Goal: Task Accomplishment & Management: Manage account settings

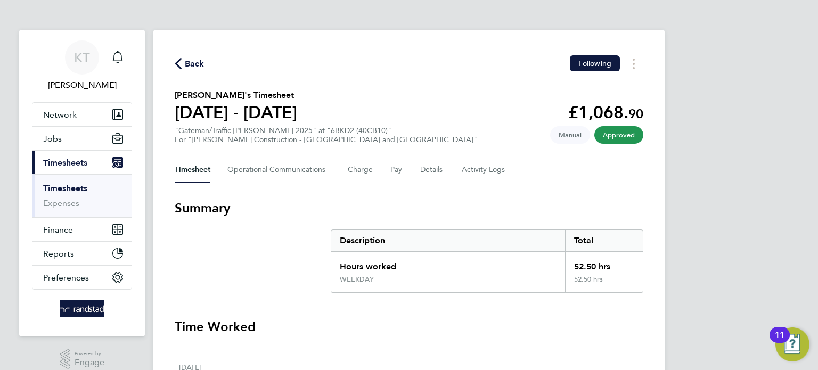
click at [66, 186] on link "Timesheets" at bounding box center [65, 188] width 44 height 10
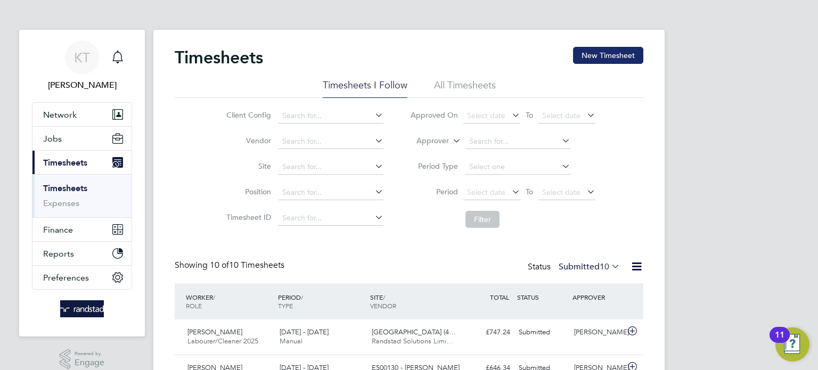
click at [621, 53] on button "New Timesheet" at bounding box center [608, 55] width 70 height 17
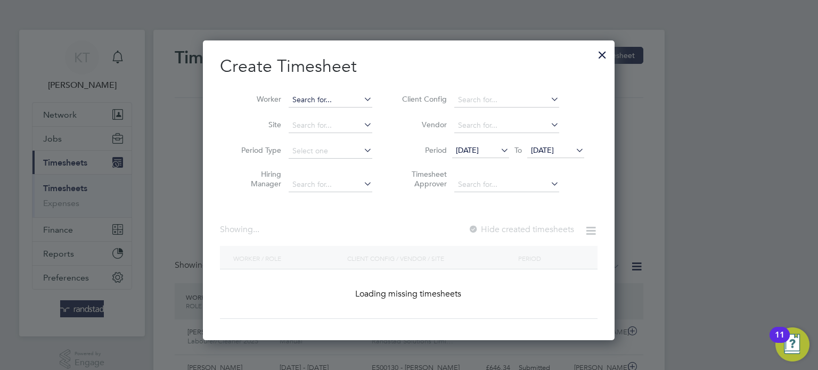
click at [327, 96] on input at bounding box center [331, 100] width 84 height 15
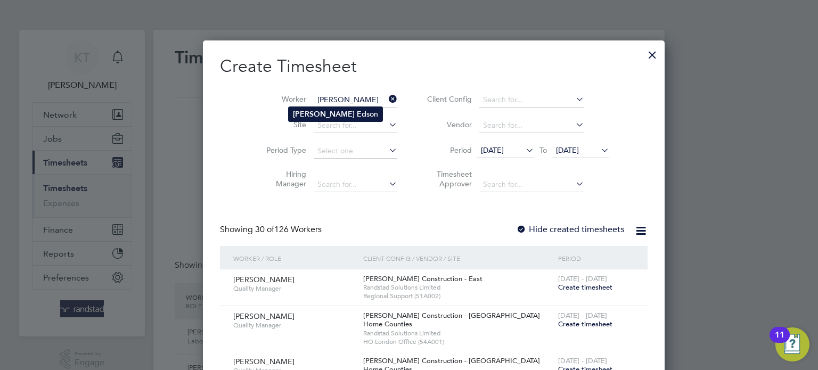
click at [331, 120] on li "[PERSON_NAME] son" at bounding box center [336, 114] width 94 height 14
type input "[PERSON_NAME]"
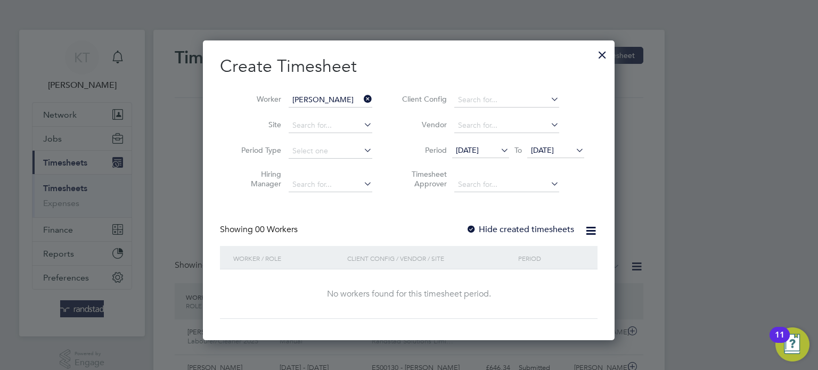
click at [526, 226] on label "Hide created timesheets" at bounding box center [520, 229] width 108 height 11
click at [469, 158] on span "[DATE]" at bounding box center [480, 151] width 57 height 14
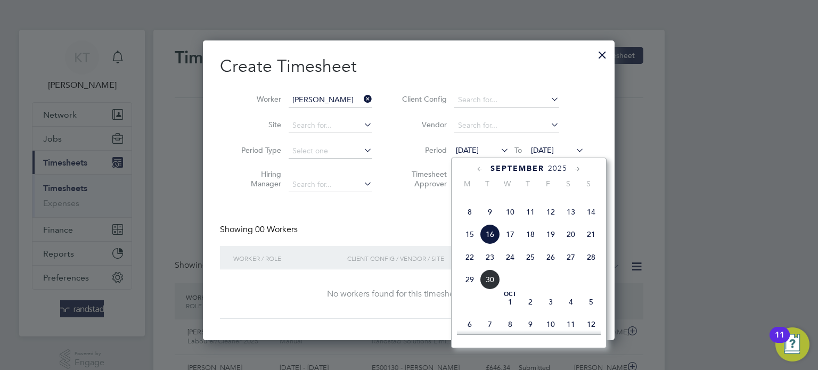
click at [472, 244] on span "15" at bounding box center [470, 234] width 20 height 20
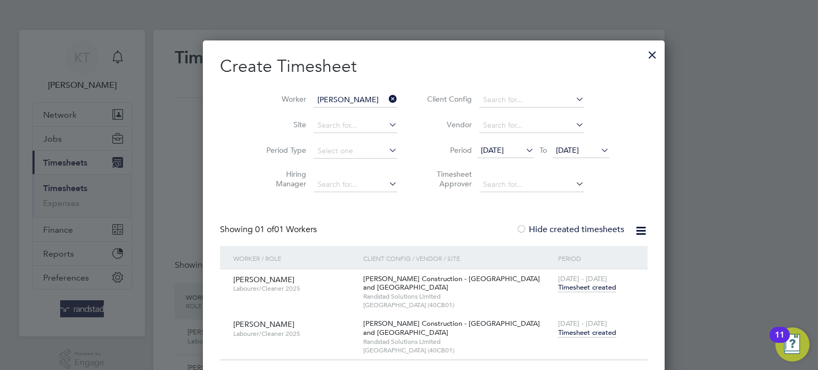
click at [558, 290] on span "Timesheet created" at bounding box center [587, 288] width 58 height 10
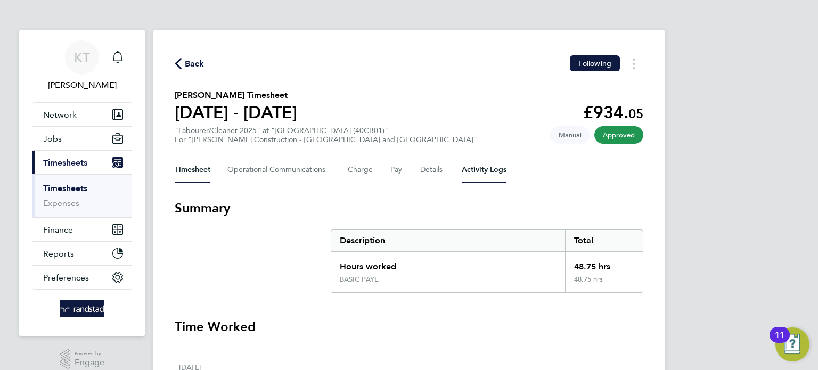
click at [490, 175] on Logs-tab "Activity Logs" at bounding box center [484, 170] width 45 height 26
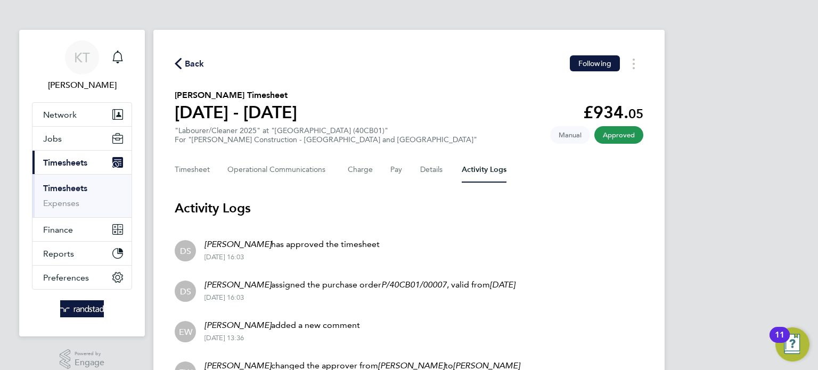
click at [185, 64] on span "Back" at bounding box center [195, 64] width 20 height 13
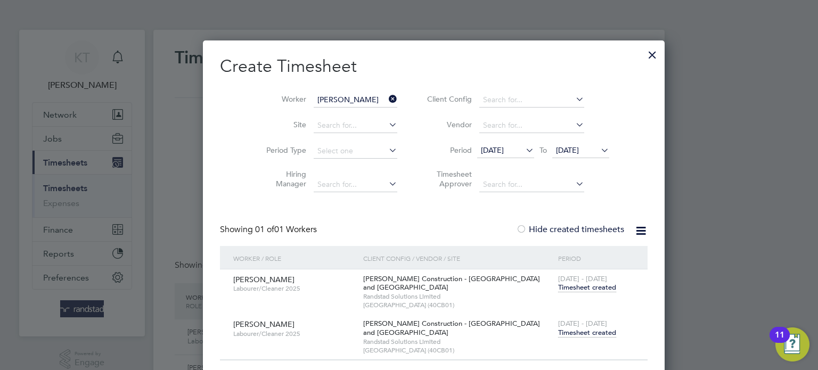
click at [558, 332] on span "Timesheet created" at bounding box center [587, 333] width 58 height 10
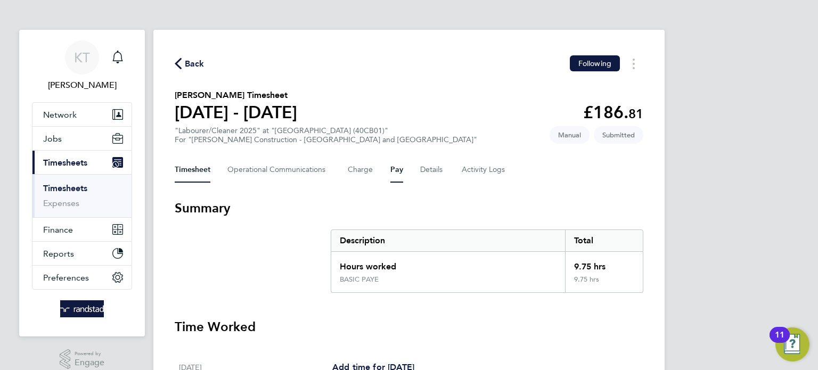
click at [393, 172] on button "Pay" at bounding box center [396, 170] width 13 height 26
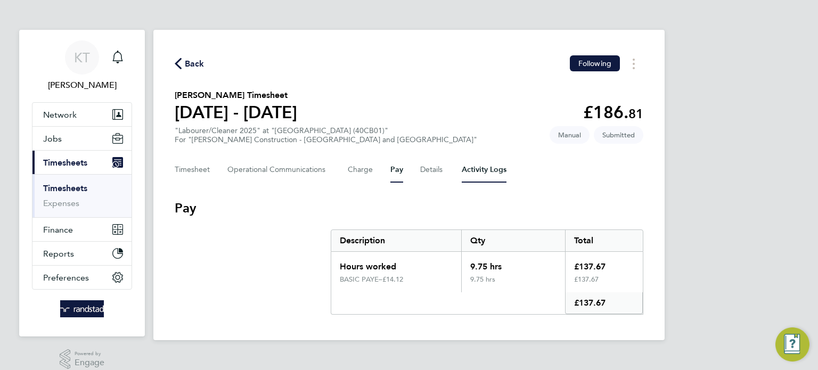
click at [467, 166] on Logs-tab "Activity Logs" at bounding box center [484, 170] width 45 height 26
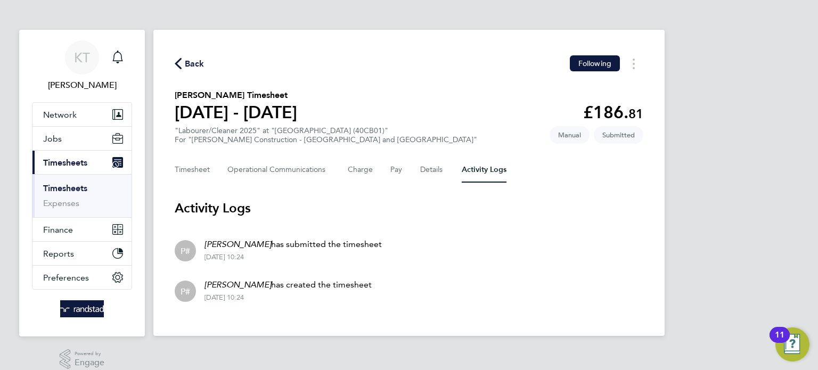
click at [445, 168] on div "Timesheet Operational Communications Charge Pay Details Activity Logs" at bounding box center [409, 170] width 469 height 26
click at [435, 172] on button "Details" at bounding box center [432, 170] width 25 height 26
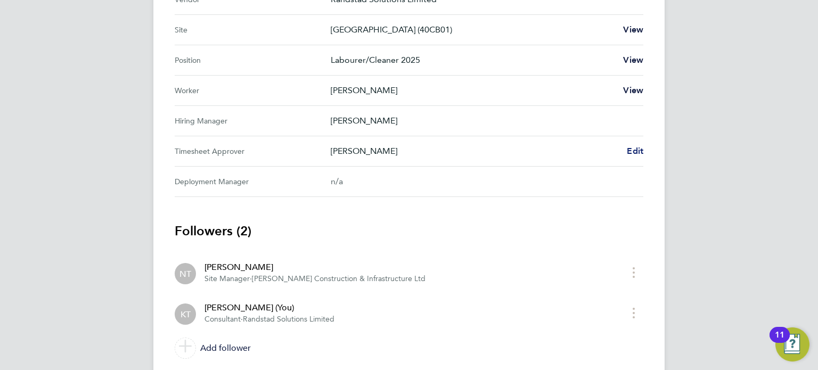
click at [632, 146] on span "Edit" at bounding box center [635, 151] width 17 height 10
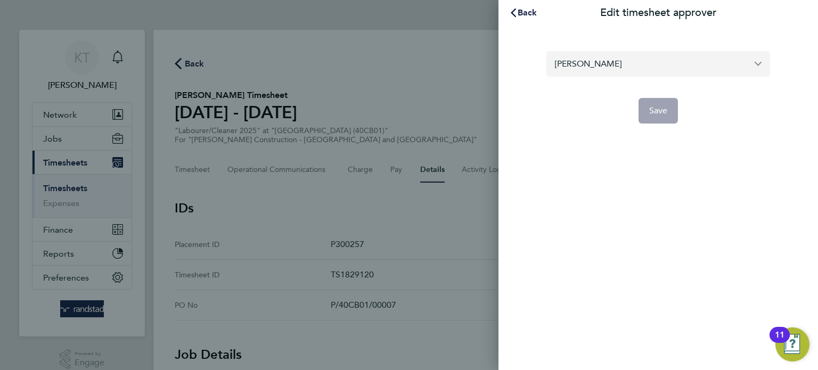
click at [609, 54] on input "[PERSON_NAME]" at bounding box center [659, 63] width 224 height 25
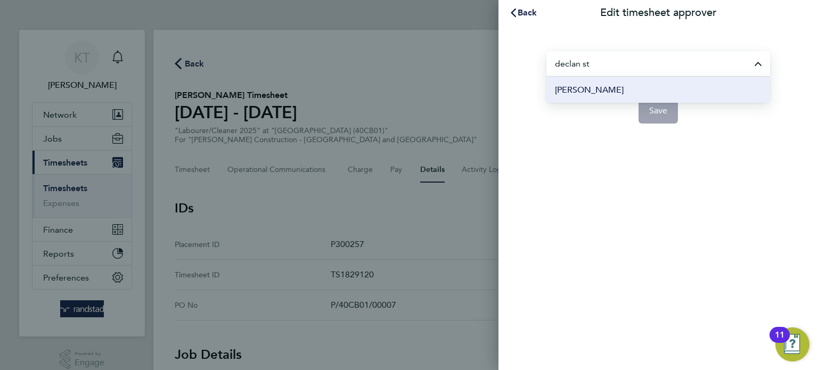
click at [614, 87] on li "[PERSON_NAME]" at bounding box center [659, 90] width 224 height 26
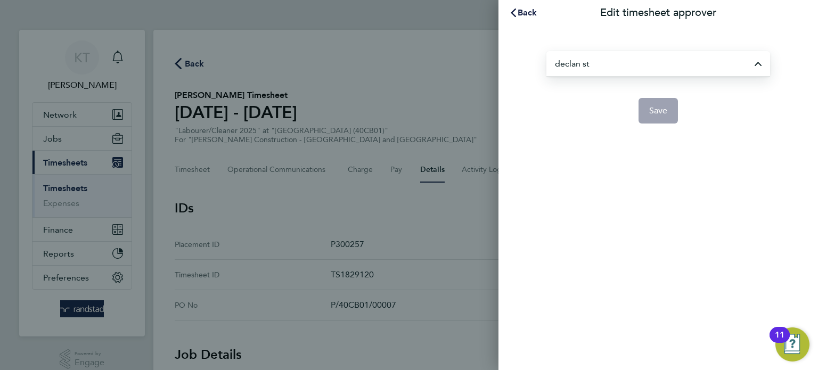
type input "[PERSON_NAME]"
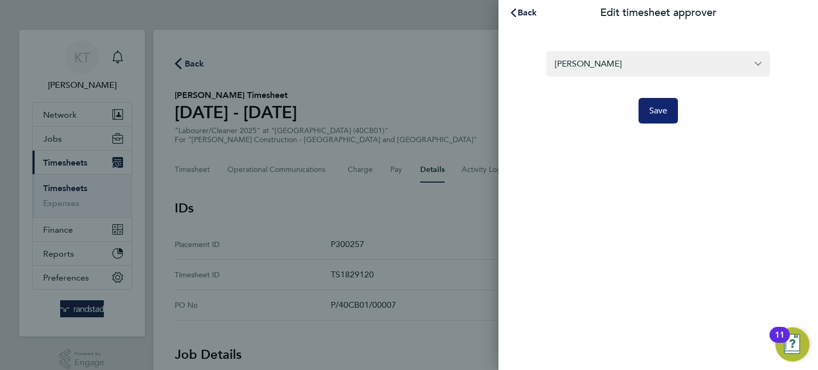
click at [640, 110] on button "Save" at bounding box center [659, 111] width 40 height 26
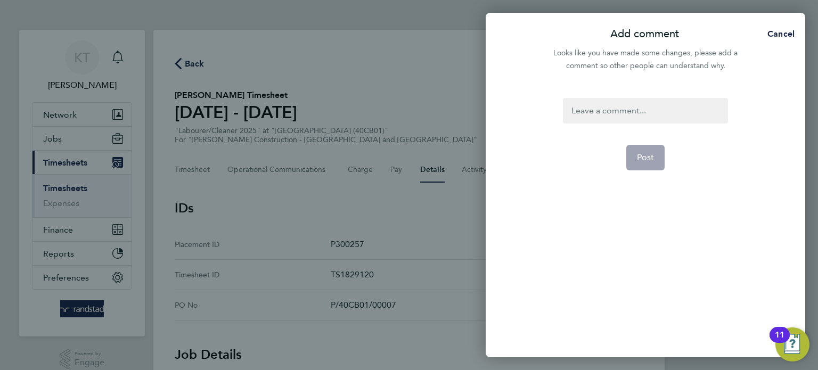
click at [622, 104] on div at bounding box center [645, 111] width 165 height 26
click at [663, 177] on form "Approver changed Post" at bounding box center [645, 180] width 173 height 165
click at [623, 154] on form "Approver changed Post" at bounding box center [645, 180] width 173 height 165
click at [651, 159] on span "Post" at bounding box center [646, 157] width 18 height 11
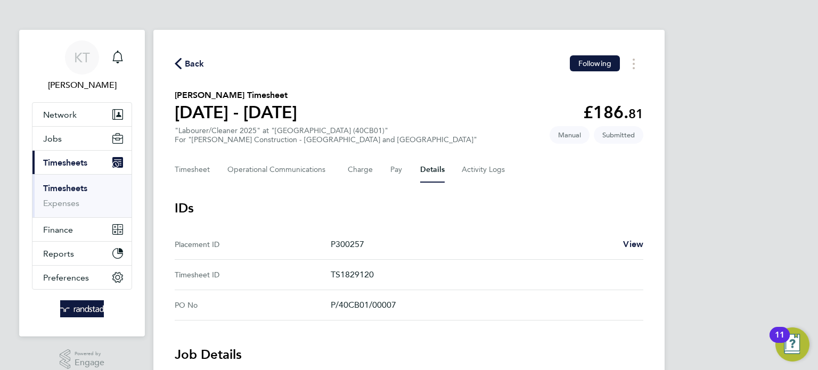
click at [81, 187] on link "Timesheets" at bounding box center [65, 188] width 44 height 10
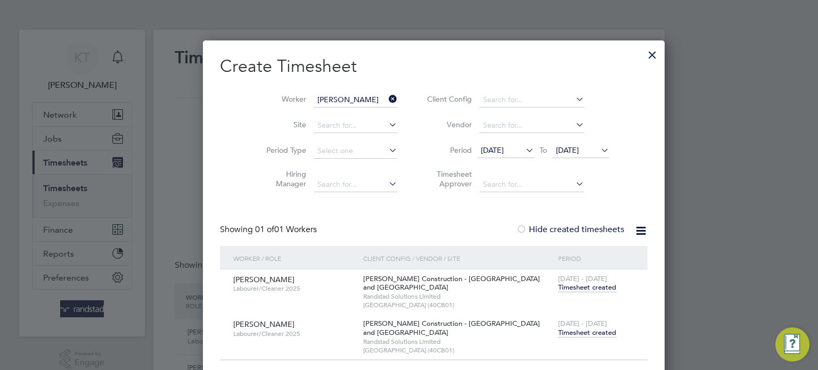
click at [643, 52] on div at bounding box center [652, 52] width 19 height 19
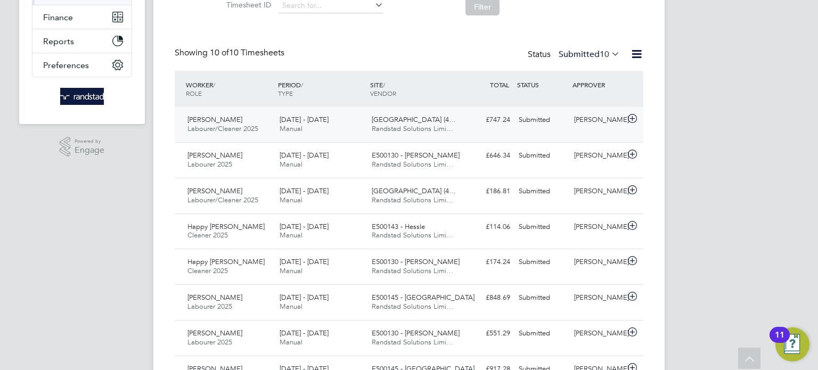
click at [599, 118] on div "[PERSON_NAME]" at bounding box center [597, 120] width 55 height 18
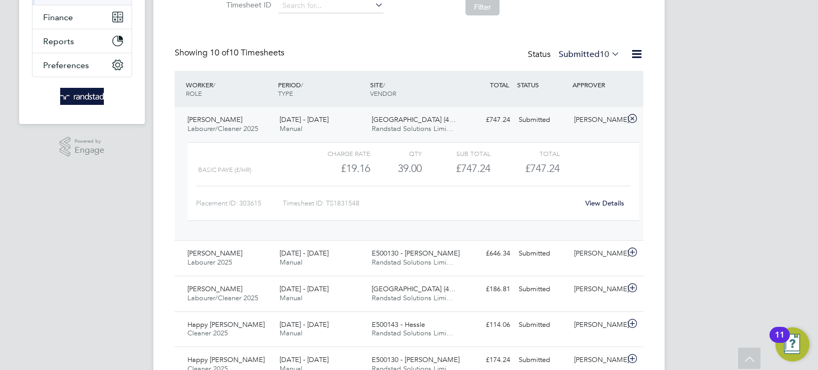
click at [608, 206] on link "View Details" at bounding box center [604, 203] width 39 height 9
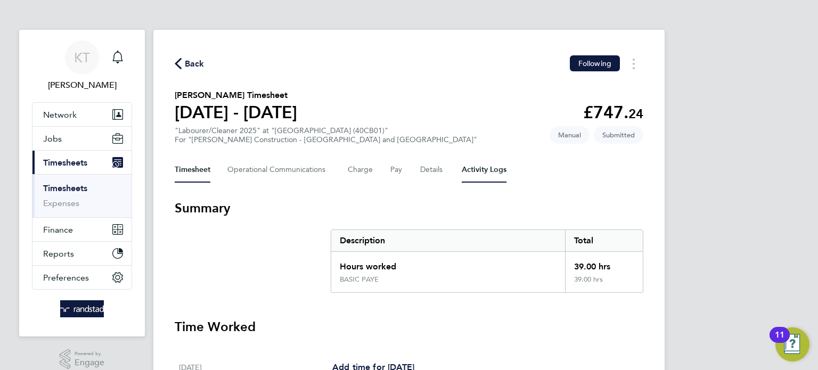
click at [479, 172] on Logs-tab "Activity Logs" at bounding box center [484, 170] width 45 height 26
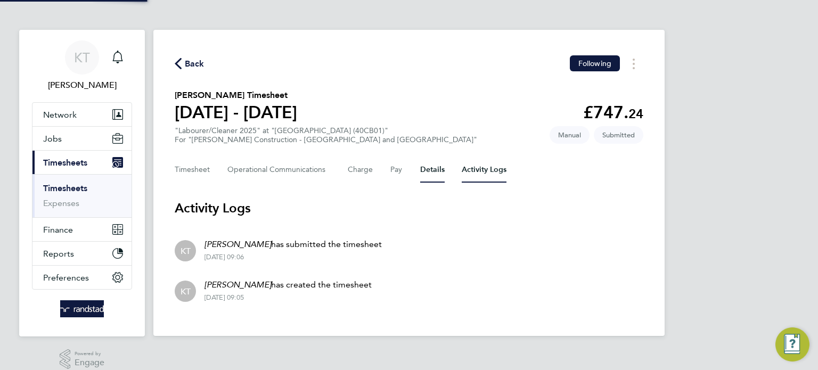
click at [426, 170] on button "Details" at bounding box center [432, 170] width 25 height 26
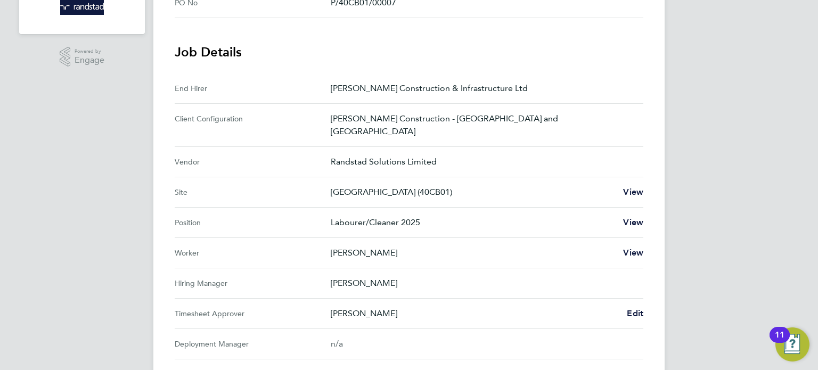
scroll to position [305, 0]
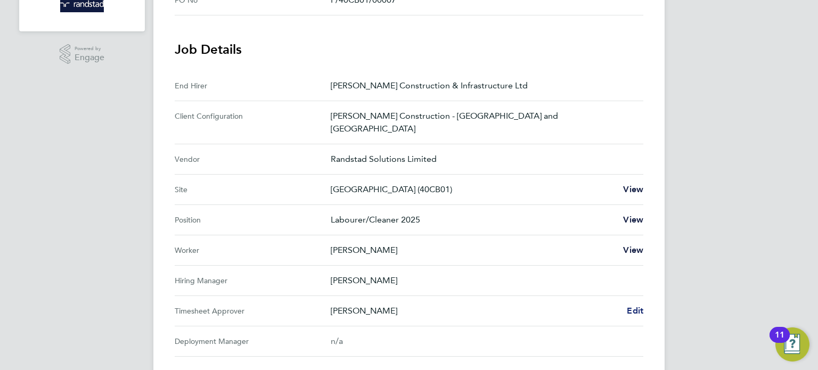
click at [630, 306] on span "Edit" at bounding box center [635, 311] width 17 height 10
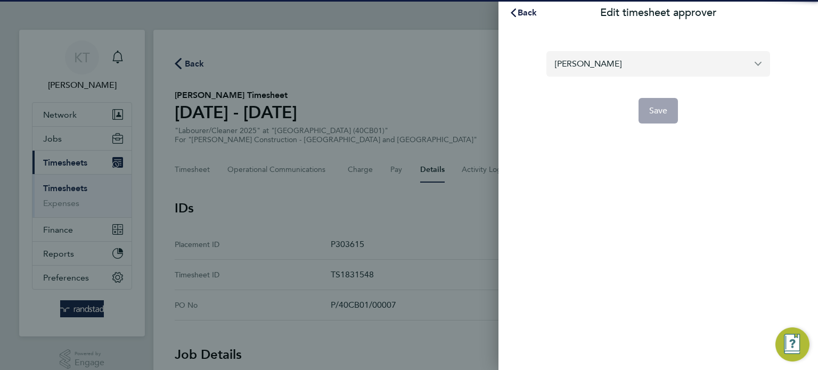
click at [667, 64] on input "[PERSON_NAME]" at bounding box center [659, 63] width 224 height 25
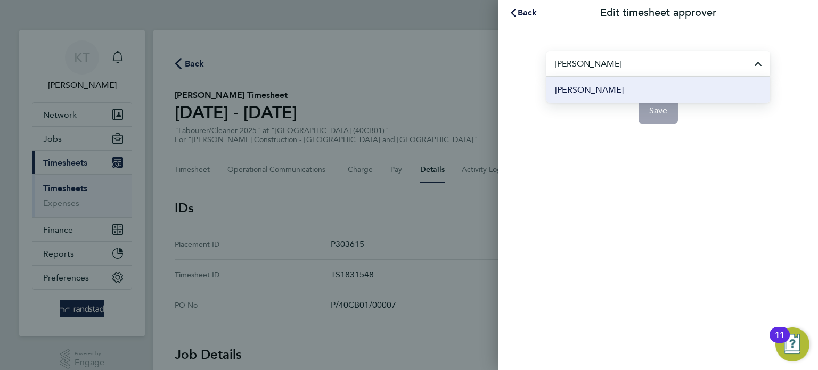
click at [645, 89] on li "[PERSON_NAME]" at bounding box center [659, 90] width 224 height 26
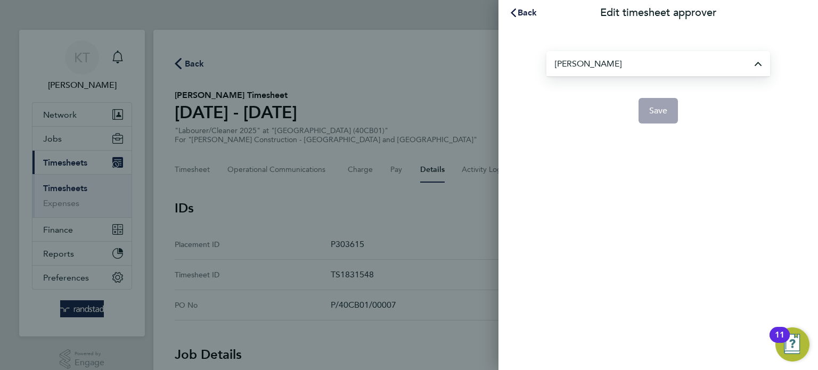
type input "[PERSON_NAME]"
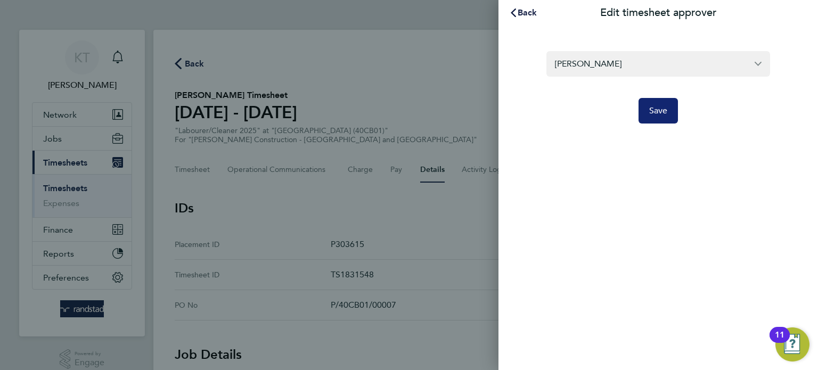
click at [673, 113] on button "Save" at bounding box center [659, 111] width 40 height 26
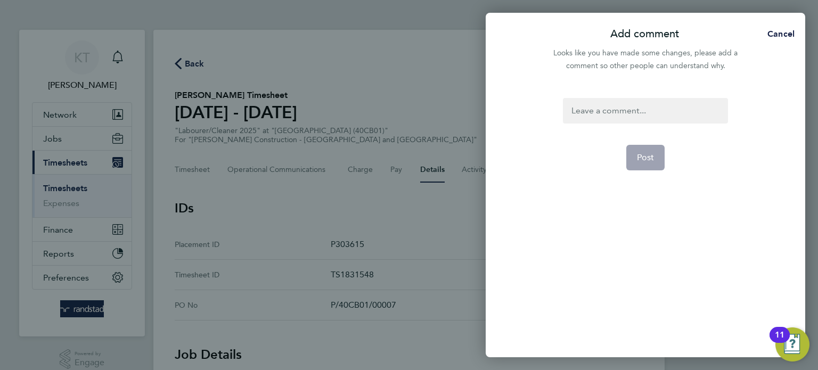
click at [685, 102] on div at bounding box center [645, 111] width 165 height 26
click at [652, 148] on button "Post" at bounding box center [645, 158] width 39 height 26
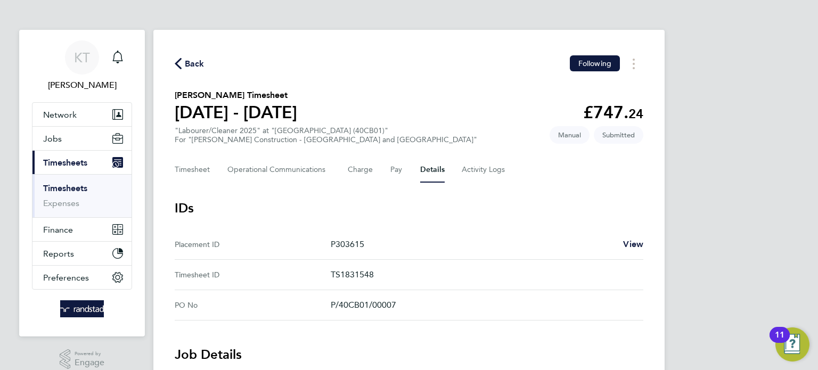
click at [63, 188] on link "Timesheets" at bounding box center [65, 188] width 44 height 10
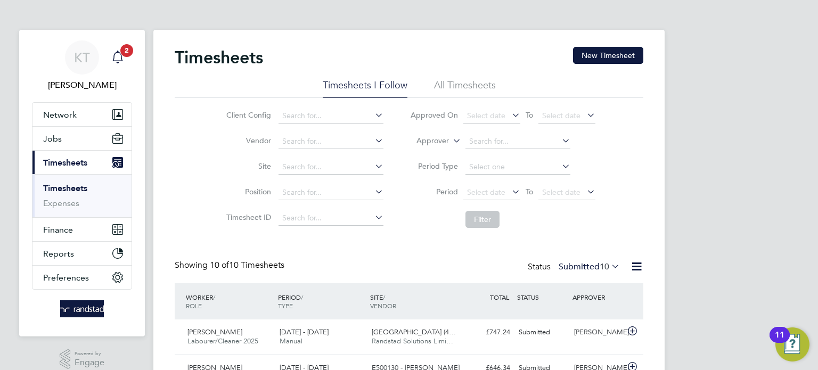
click at [122, 45] on span "2" at bounding box center [126, 50] width 13 height 13
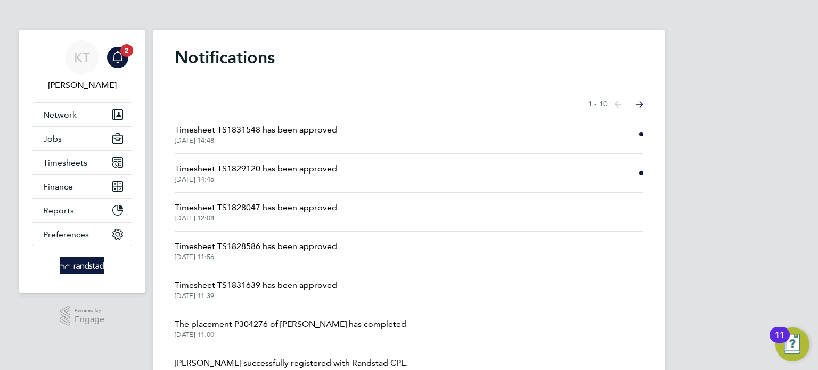
click at [278, 125] on span "Timesheet TS1831548 has been approved" at bounding box center [256, 130] width 162 height 13
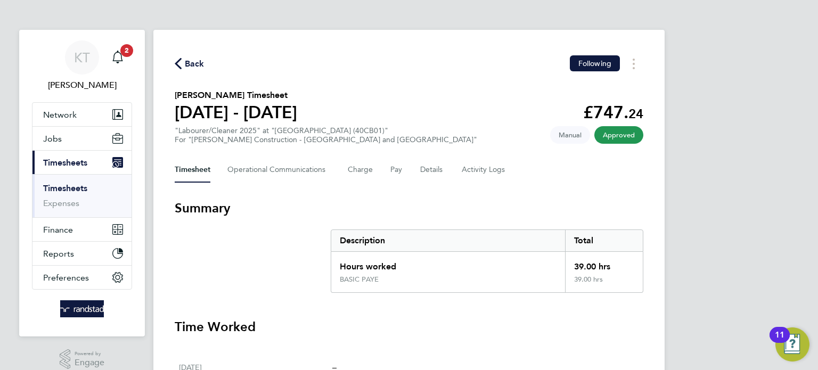
click at [189, 60] on span "Back" at bounding box center [195, 64] width 20 height 13
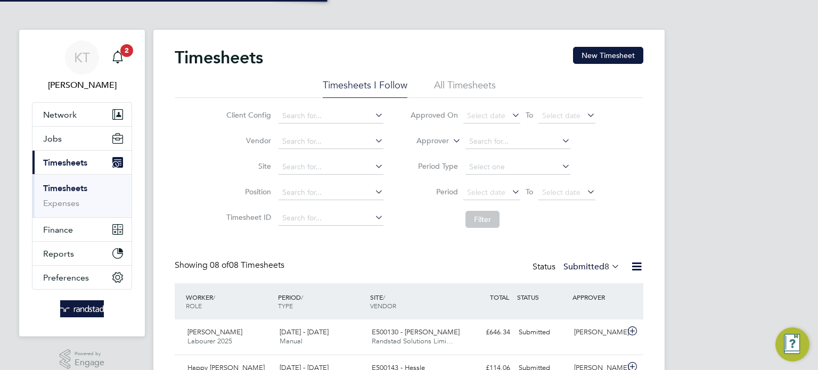
scroll to position [27, 93]
click at [119, 53] on icon "Main navigation" at bounding box center [117, 56] width 10 height 11
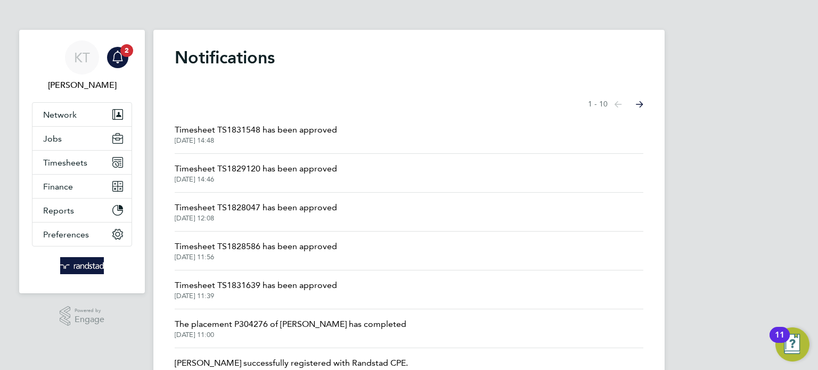
click at [247, 161] on li "Timesheet TS1829120 has been approved 30 Sep 2025, 14:46" at bounding box center [409, 173] width 469 height 39
click at [247, 166] on span "Timesheet TS1829120 has been approved" at bounding box center [256, 168] width 162 height 13
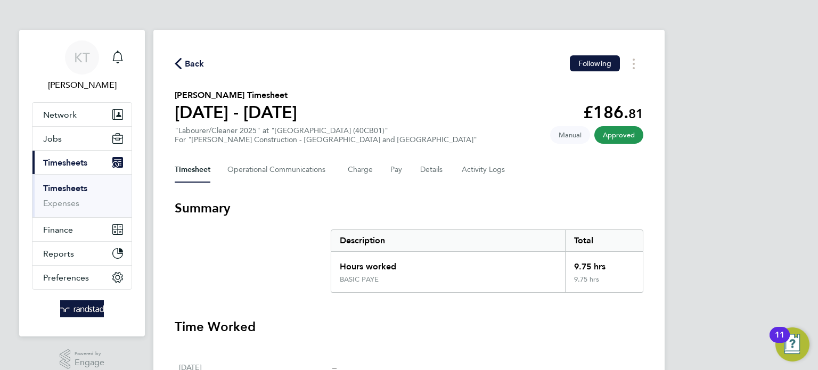
click at [74, 183] on link "Timesheets" at bounding box center [65, 188] width 44 height 10
